Goal: Task Accomplishment & Management: Manage account settings

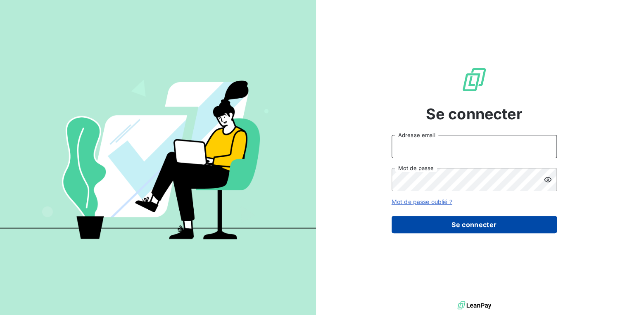
type input "[EMAIL_ADDRESS][DOMAIN_NAME]"
click at [444, 224] on button "Se connecter" at bounding box center [473, 224] width 165 height 17
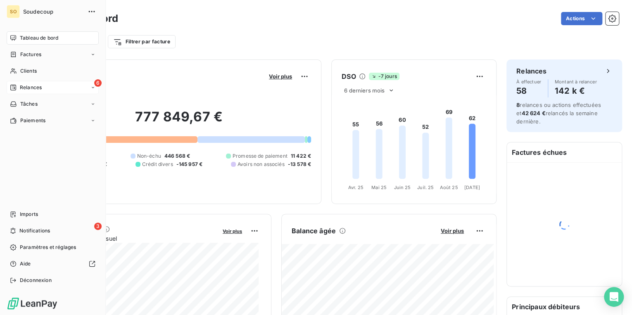
click at [20, 88] on span "Relances" at bounding box center [31, 87] width 22 height 7
click at [28, 71] on span "Clients" at bounding box center [28, 70] width 17 height 7
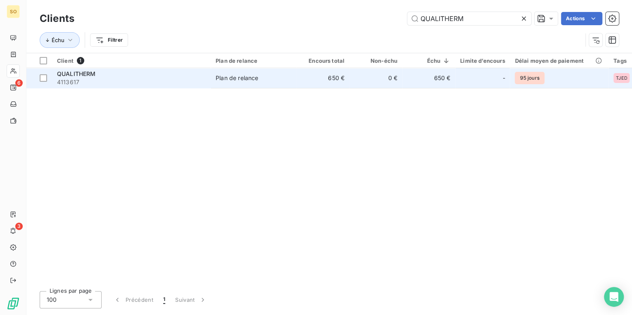
type input "QUALITHERM"
click at [331, 85] on td "650 €" at bounding box center [322, 78] width 53 height 20
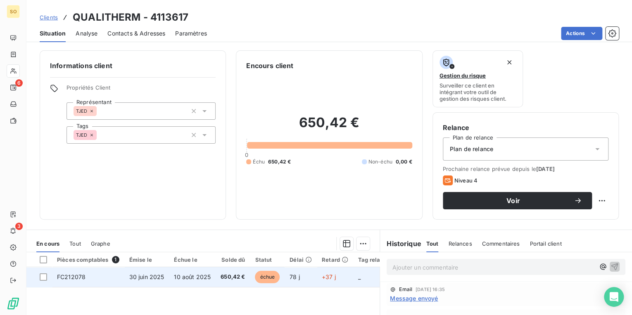
click at [263, 279] on span "échue" at bounding box center [267, 277] width 25 height 12
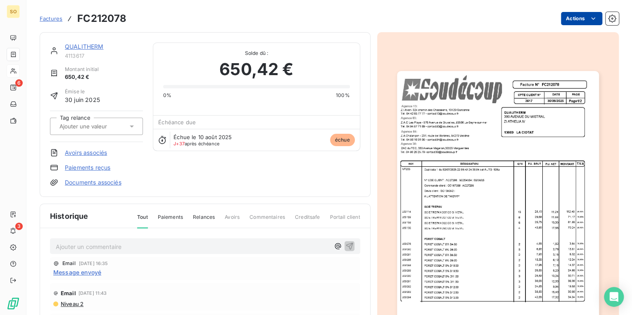
click at [578, 17] on html "SO 6 3 Factures FC212078 Actions QUALITHERM 4113617 Montant initial 650,42 € Ém…" at bounding box center [316, 157] width 632 height 315
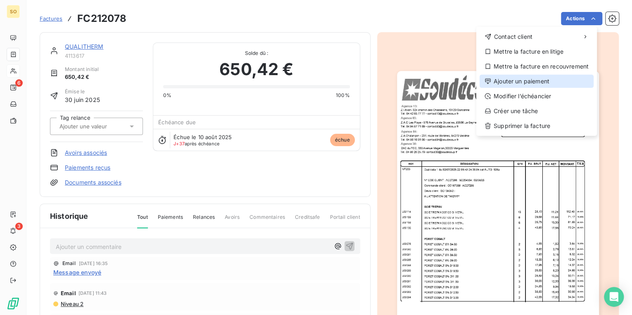
click at [524, 81] on div "Ajouter un paiement" at bounding box center [536, 81] width 114 height 13
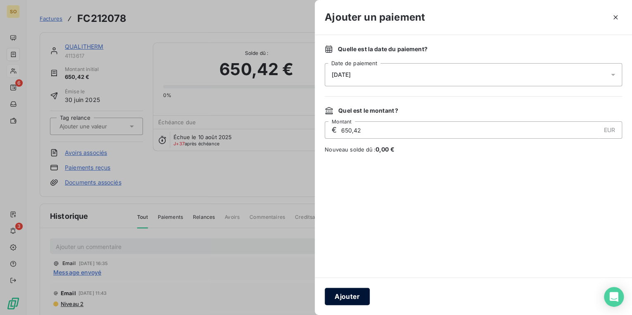
click at [349, 301] on button "Ajouter" at bounding box center [347, 296] width 45 height 17
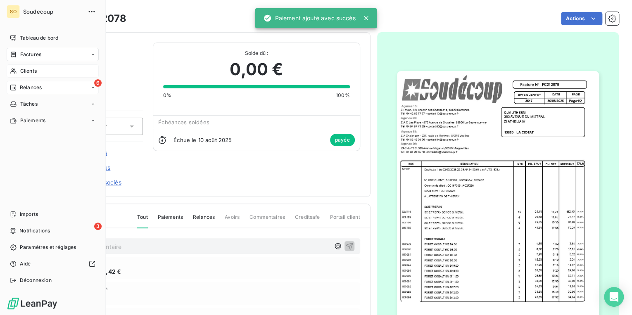
click at [26, 86] on span "Relances" at bounding box center [31, 87] width 22 height 7
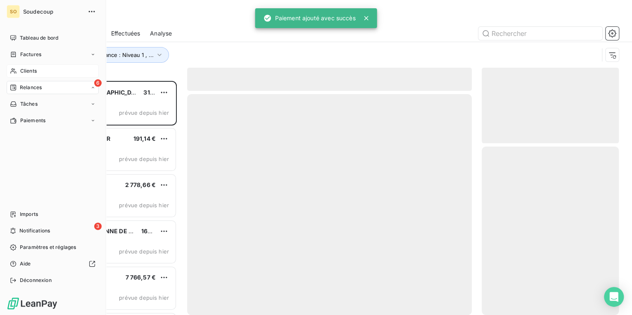
scroll to position [229, 132]
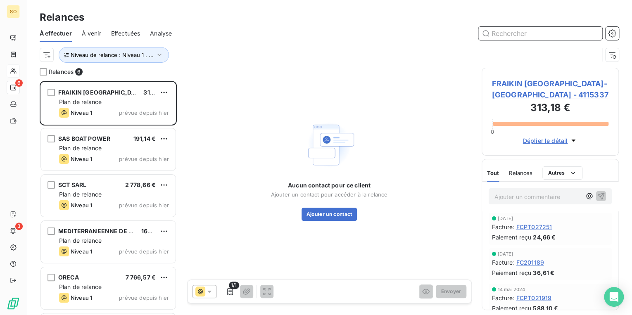
click at [535, 35] on input "text" at bounding box center [540, 33] width 124 height 13
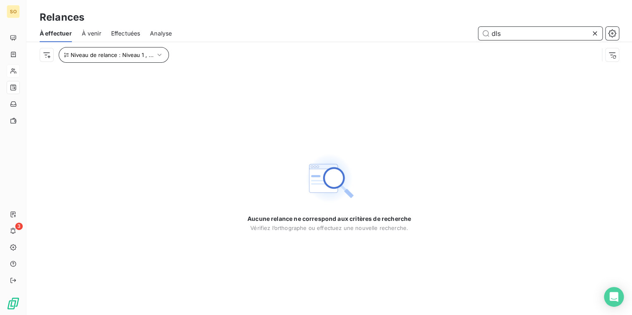
type input "dls"
click at [104, 54] on span "Niveau de relance : Niveau 1 , ..." at bounding box center [112, 55] width 83 height 7
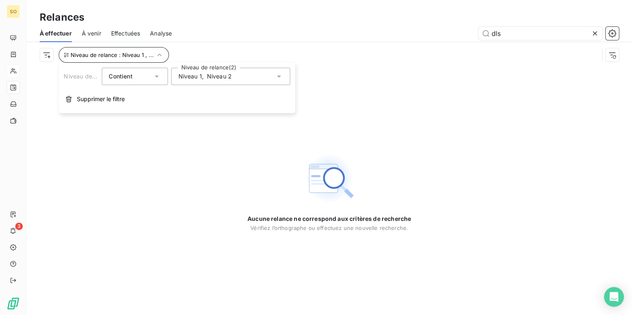
click at [100, 100] on span "Supprimer le filtre" at bounding box center [101, 99] width 48 height 8
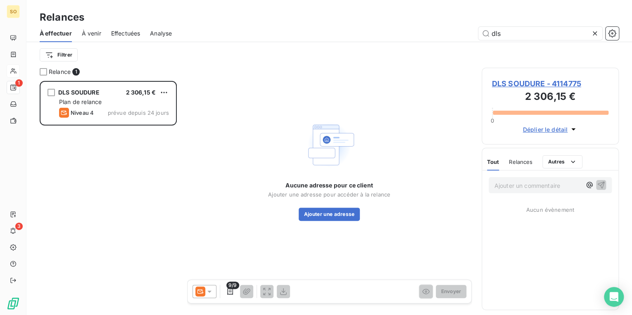
scroll to position [229, 132]
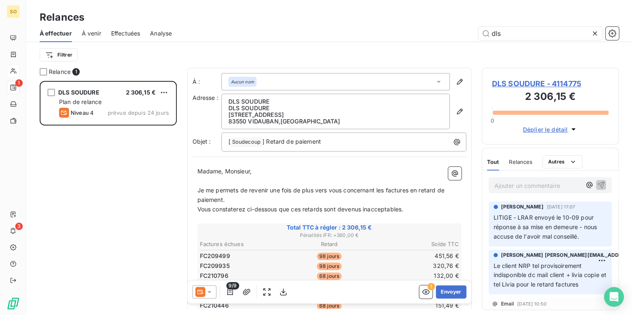
click at [500, 86] on span "DLS SOUDURE - 4114775" at bounding box center [550, 83] width 117 height 11
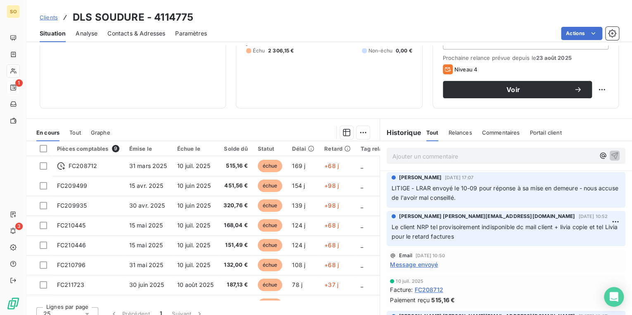
scroll to position [121, 0]
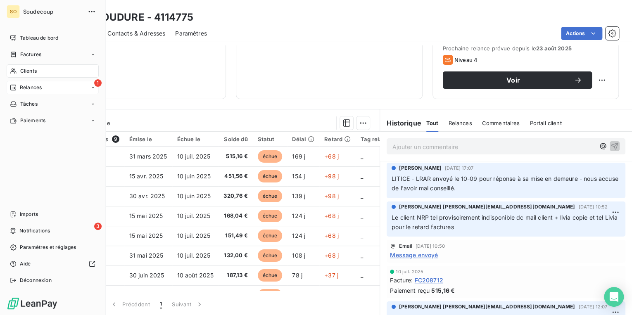
click at [28, 85] on span "Relances" at bounding box center [31, 87] width 22 height 7
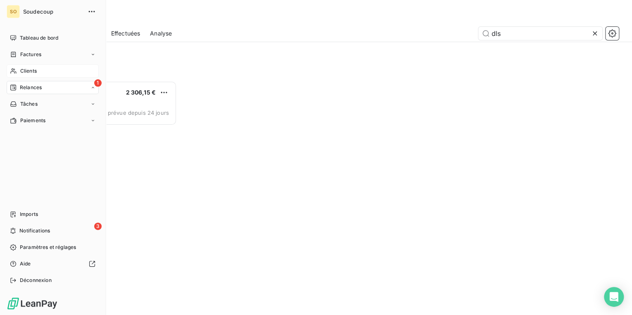
scroll to position [229, 132]
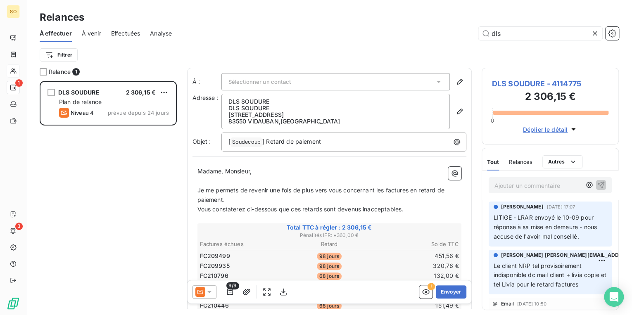
click at [522, 81] on span "DLS SOUDURE - 4114775" at bounding box center [550, 83] width 117 height 11
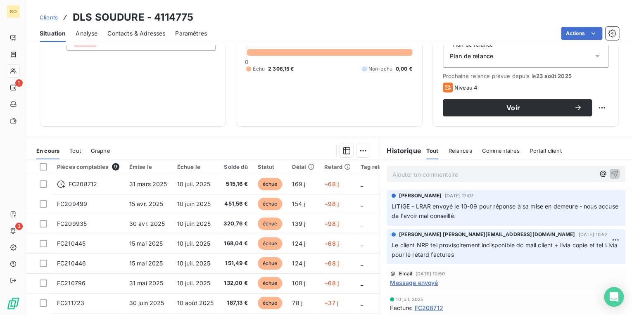
scroll to position [99, 0]
